Goal: Information Seeking & Learning: Learn about a topic

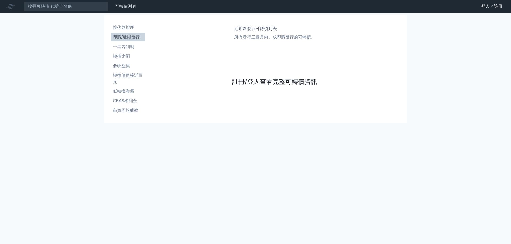
click at [303, 83] on link "註冊/登入查看完整可轉債資訊" at bounding box center [274, 82] width 85 height 9
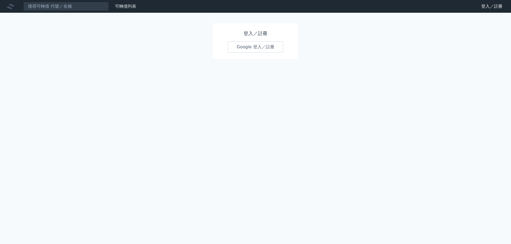
click at [272, 46] on link "Google 登入／註冊" at bounding box center [255, 46] width 55 height 11
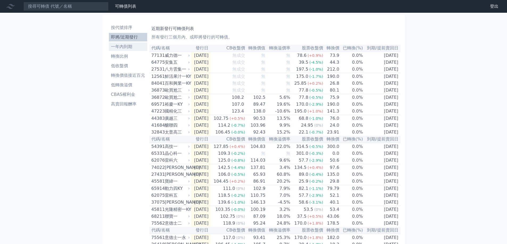
click at [117, 44] on li "一年內到期" at bounding box center [128, 47] width 38 height 6
click at [122, 26] on li "按代號排序" at bounding box center [128, 27] width 38 height 6
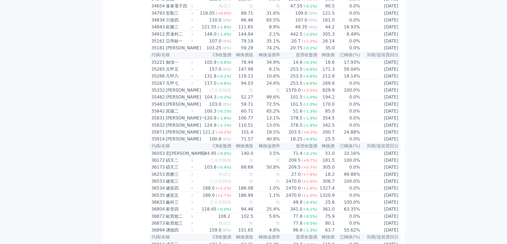
scroll to position [1034, 0]
